Goal: Find specific page/section: Find specific page/section

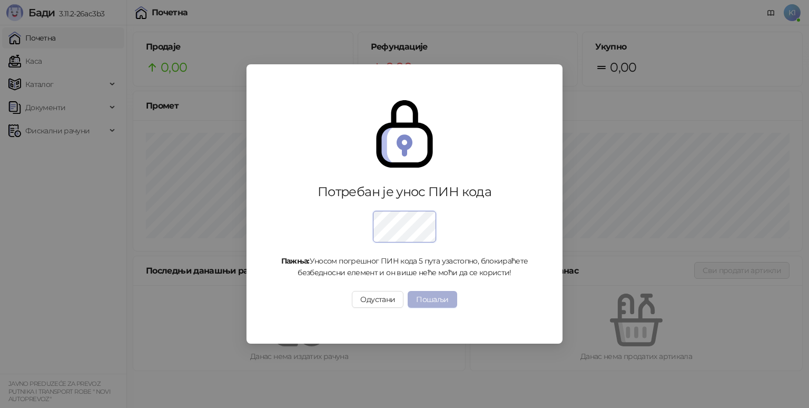
click at [420, 295] on button "Пошаљи" at bounding box center [432, 299] width 49 height 17
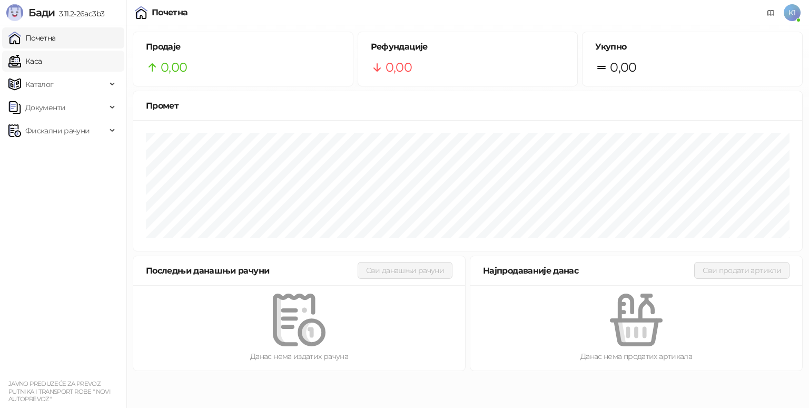
click at [38, 67] on link "Каса" at bounding box center [24, 61] width 33 height 21
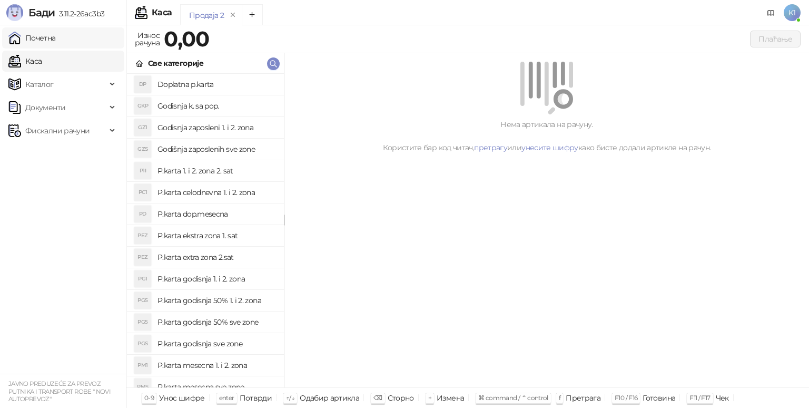
click at [56, 41] on link "Почетна" at bounding box center [31, 37] width 47 height 21
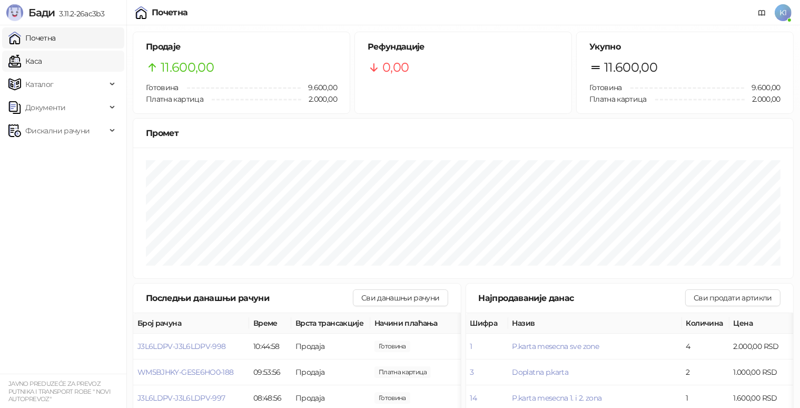
click at [42, 62] on link "Каса" at bounding box center [24, 61] width 33 height 21
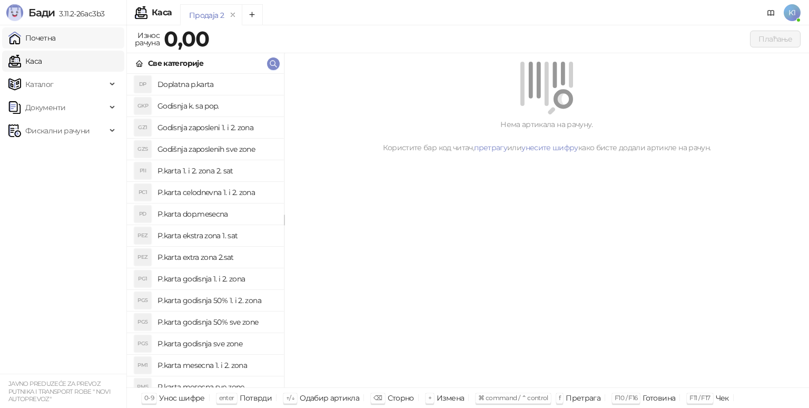
click at [56, 38] on link "Почетна" at bounding box center [31, 37] width 47 height 21
